Goal: Transaction & Acquisition: Purchase product/service

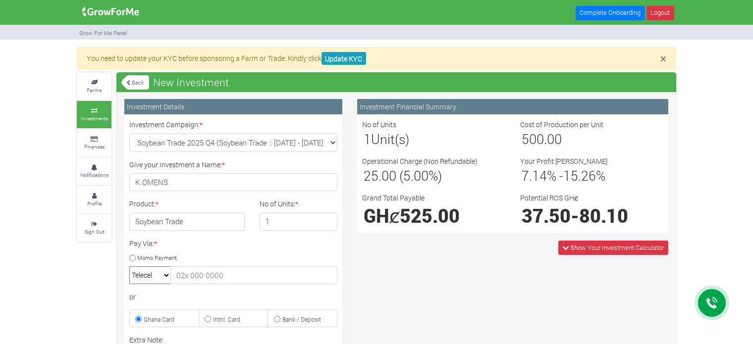
select select "momo_telecel"
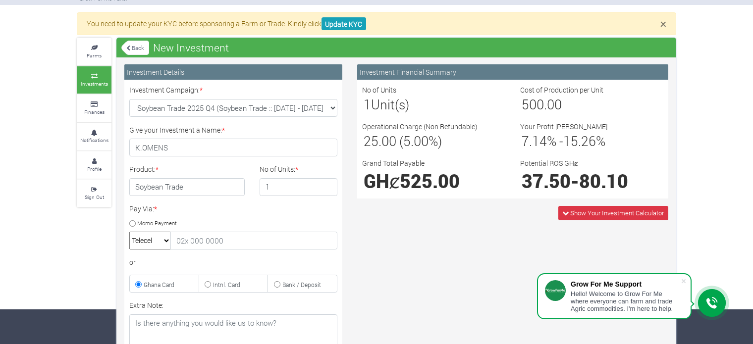
scroll to position [52, 0]
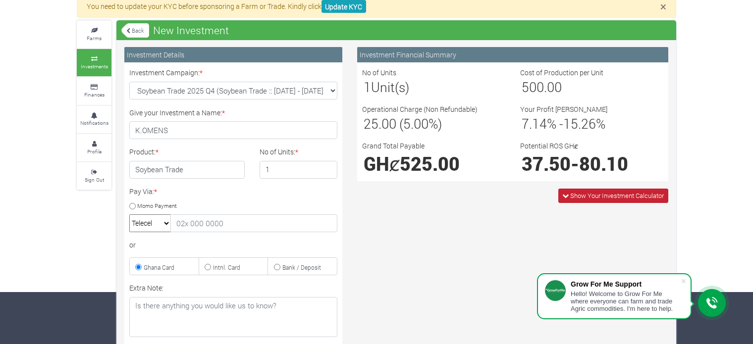
click at [633, 196] on span "Show Your Investment Calculator" at bounding box center [617, 195] width 94 height 9
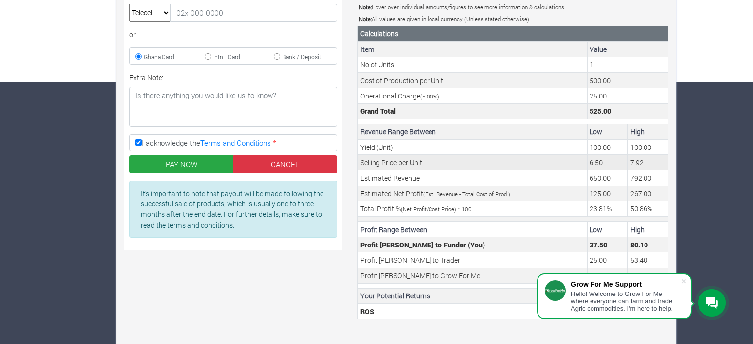
scroll to position [269, 0]
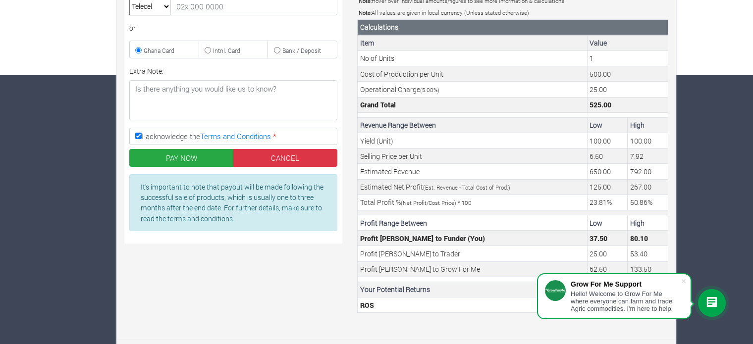
click at [708, 219] on div "× You need to update your KYC before sponsoring a Farm or Trade. Kindly click U…" at bounding box center [376, 62] width 753 height 569
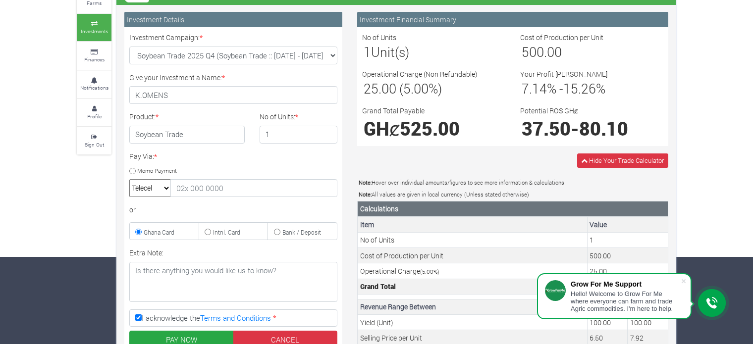
scroll to position [71, 0]
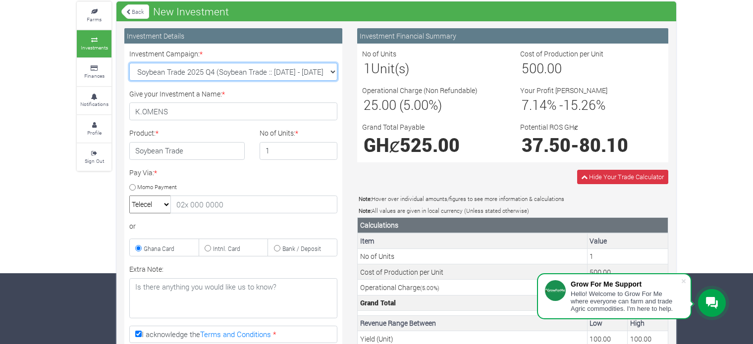
click at [334, 74] on select "Soybean Trade 2025 Q4 (Soybean Trade :: 01st Oct 2025 - 31st Mar 2026) Maize Tr…" at bounding box center [233, 72] width 208 height 18
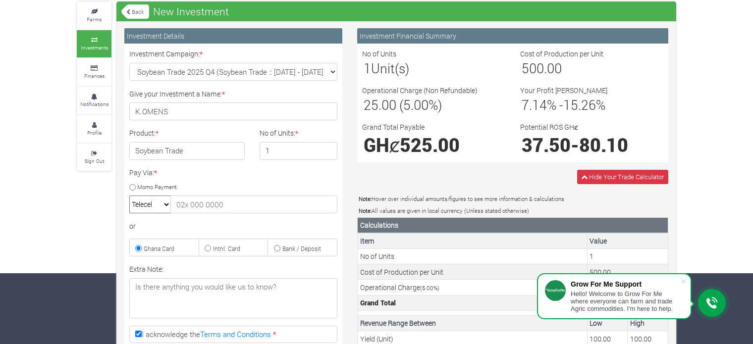
click at [445, 66] on h3 "1 Unit(s)" at bounding box center [433, 68] width 140 height 16
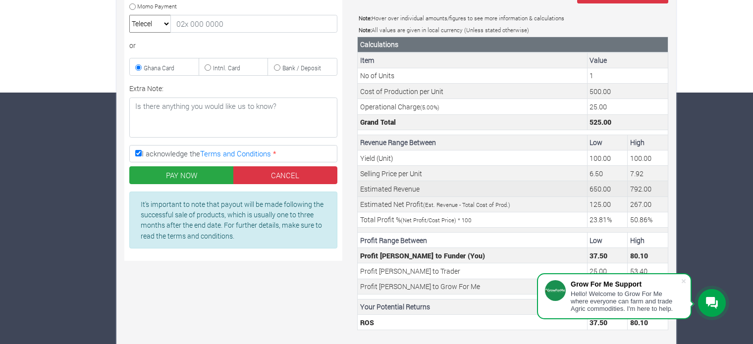
scroll to position [269, 0]
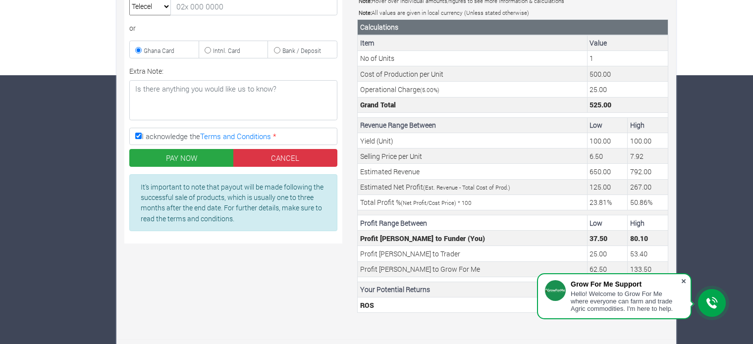
click at [685, 279] on span at bounding box center [683, 281] width 10 height 10
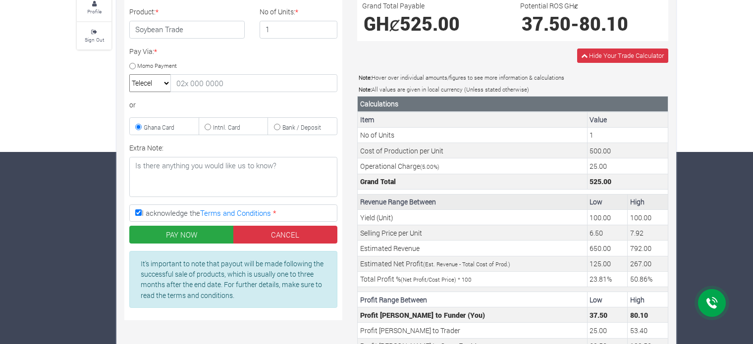
scroll to position [21, 0]
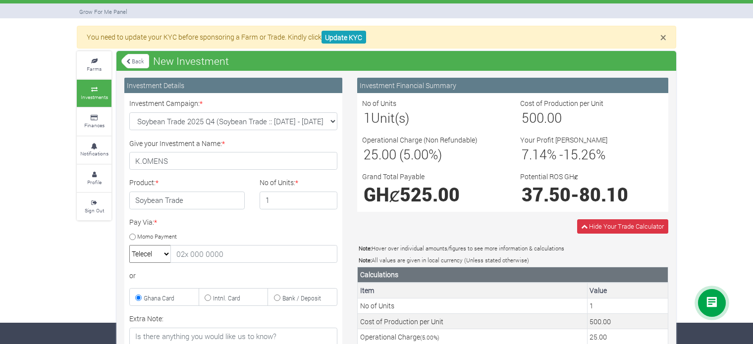
click at [136, 59] on link "Back" at bounding box center [135, 61] width 28 height 16
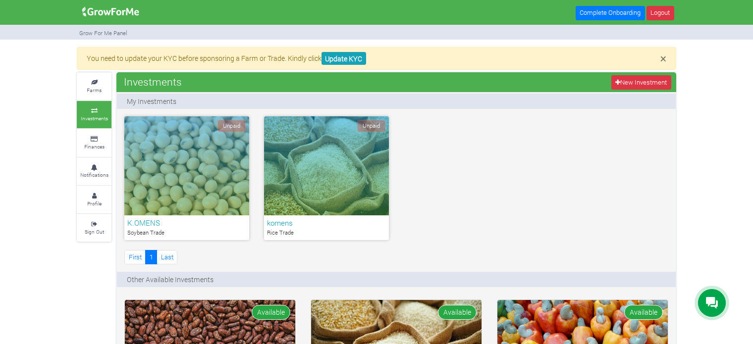
drag, startPoint x: 509, startPoint y: 166, endPoint x: 447, endPoint y: 181, distance: 64.1
click at [509, 166] on div "Unpaid K.OMENS Soybean Trade Unpaid komens 1" at bounding box center [396, 191] width 559 height 151
click at [103, 94] on link "Farms" at bounding box center [94, 86] width 35 height 27
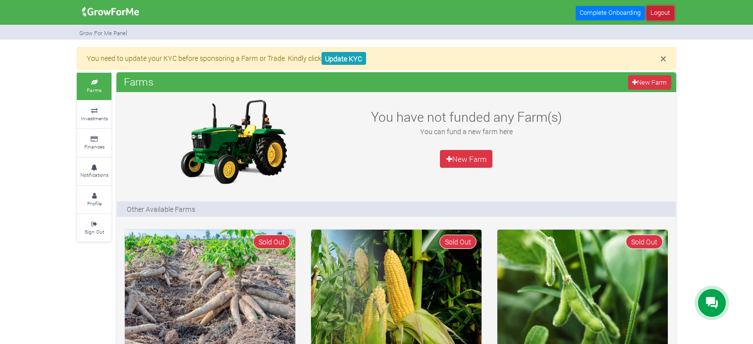
click at [660, 14] on link "Logout" at bounding box center [660, 13] width 28 height 14
